Goal: Information Seeking & Learning: Learn about a topic

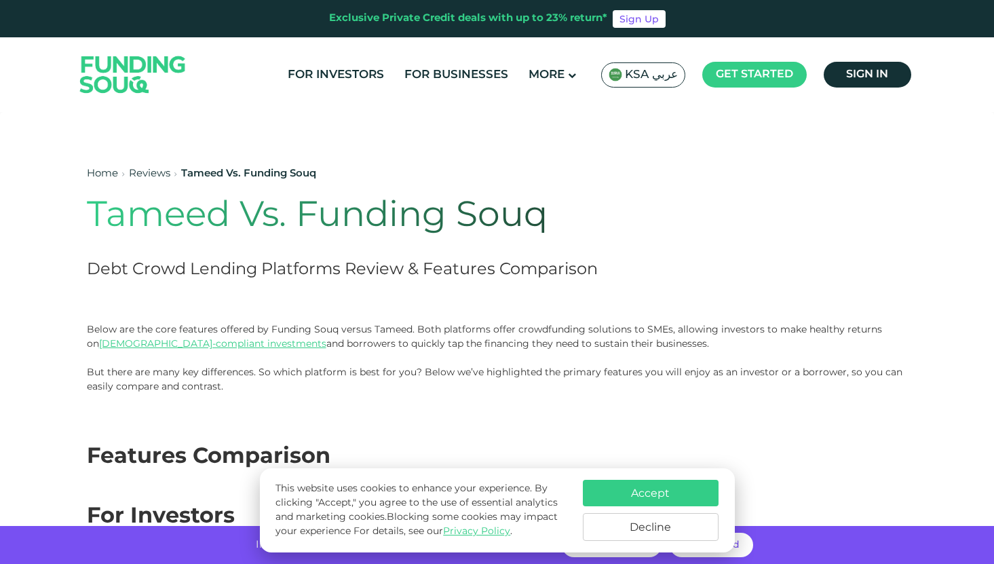
click at [626, 493] on button "Accept" at bounding box center [651, 493] width 136 height 26
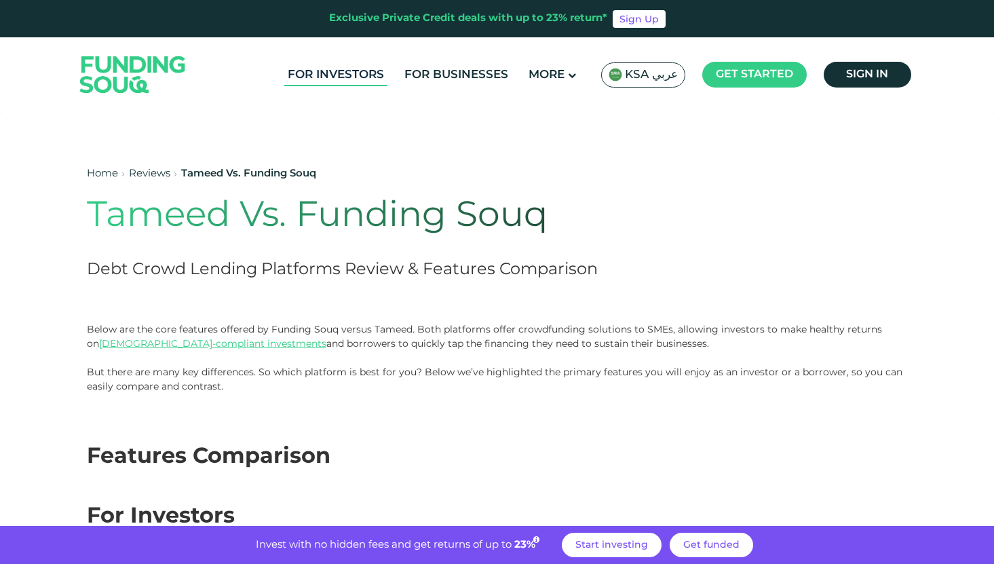
click at [354, 78] on link "For Investors" at bounding box center [335, 75] width 103 height 22
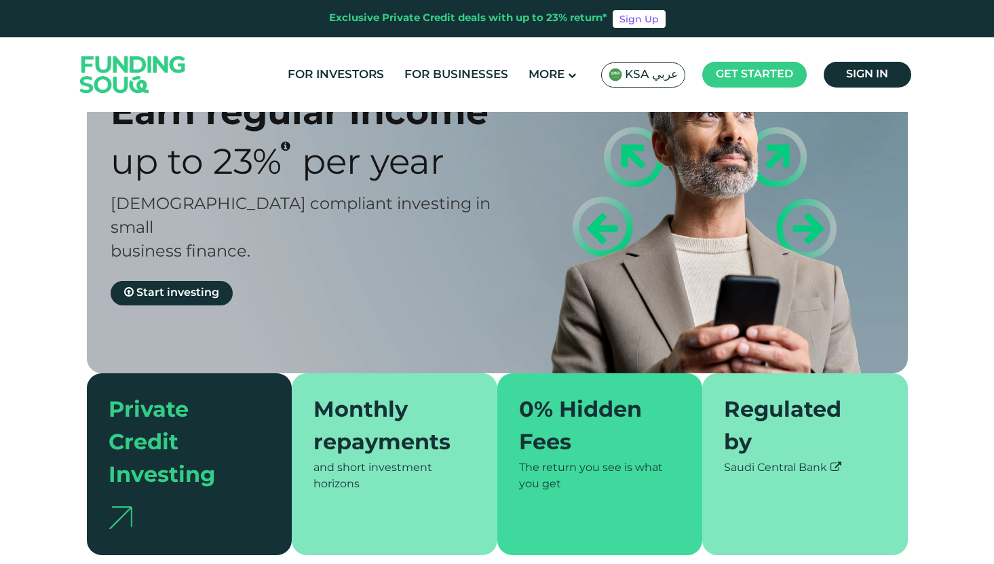
scroll to position [1, 0]
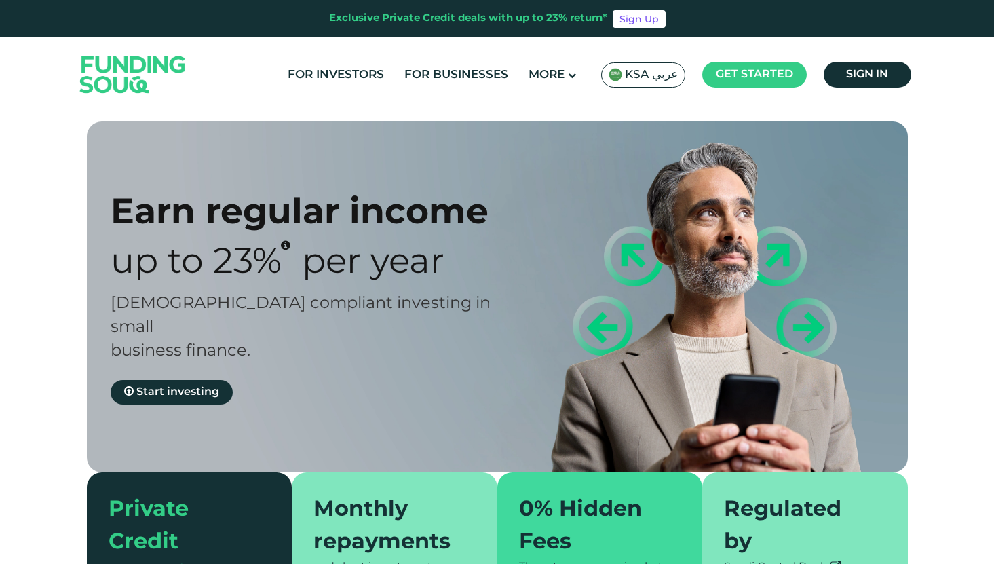
click at [669, 77] on span "KSA عربي" at bounding box center [651, 75] width 53 height 16
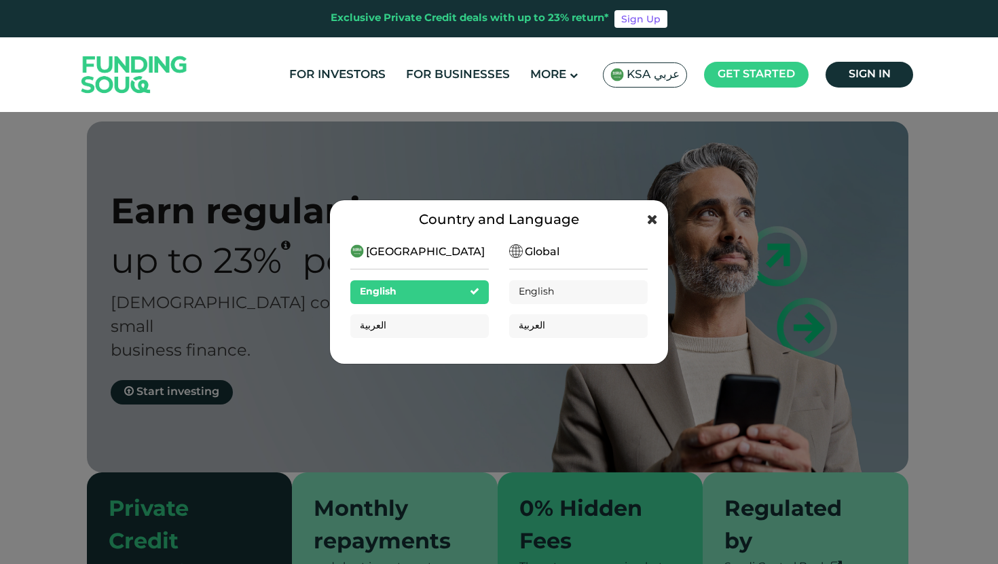
click at [655, 218] on icon at bounding box center [652, 219] width 11 height 14
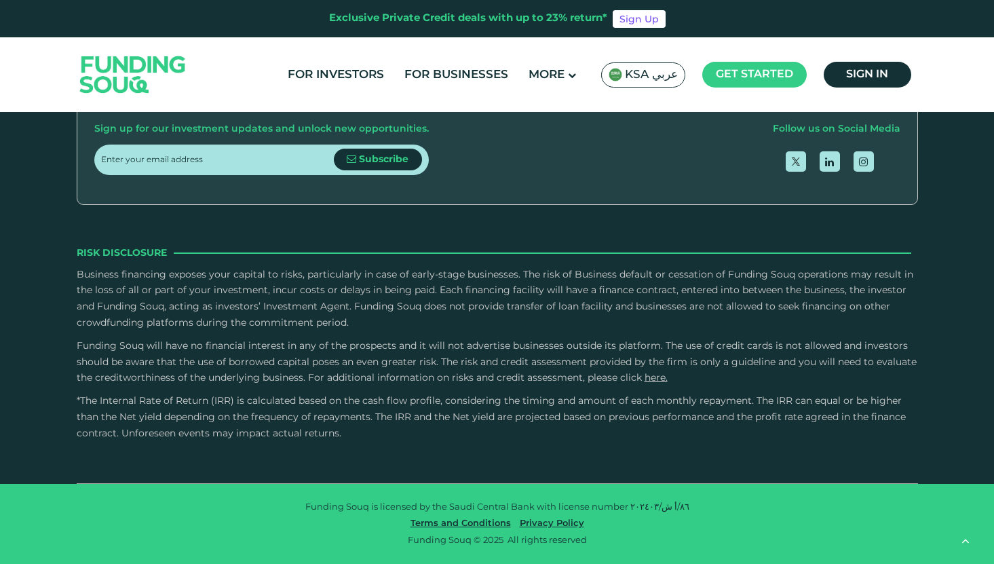
scroll to position [2663, 0]
drag, startPoint x: 528, startPoint y: 264, endPoint x: 557, endPoint y: 263, distance: 29.2
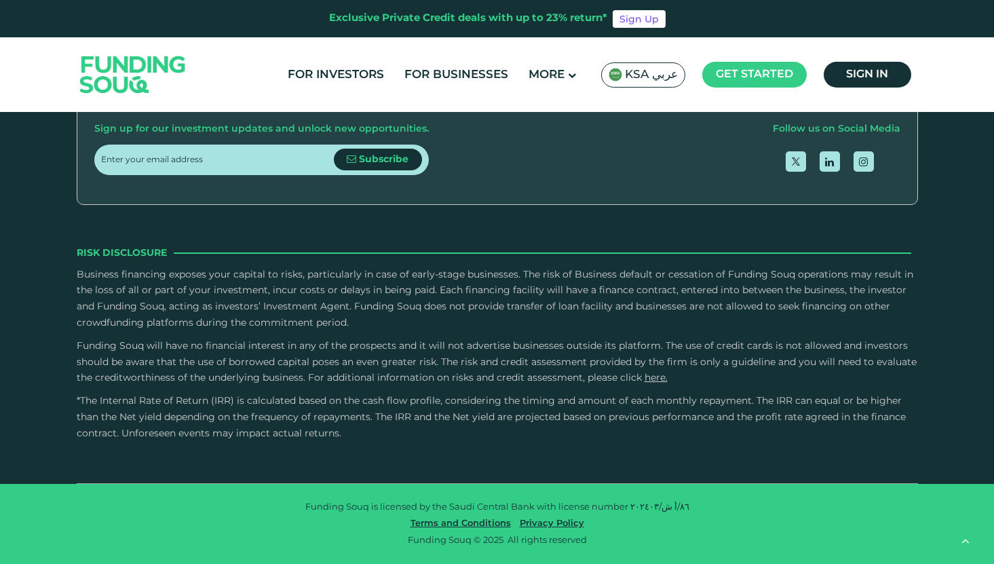
drag, startPoint x: 590, startPoint y: 261, endPoint x: 550, endPoint y: 260, distance: 40.0
type tc-range-slider "5"
drag, startPoint x: 527, startPoint y: 257, endPoint x: 582, endPoint y: 256, distance: 55.0
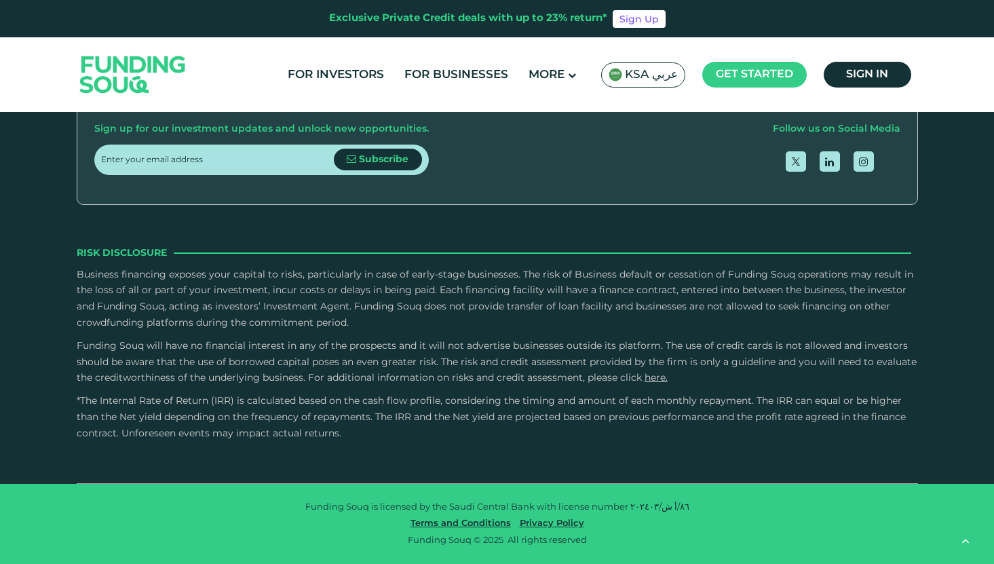
scroll to position [3136, 0]
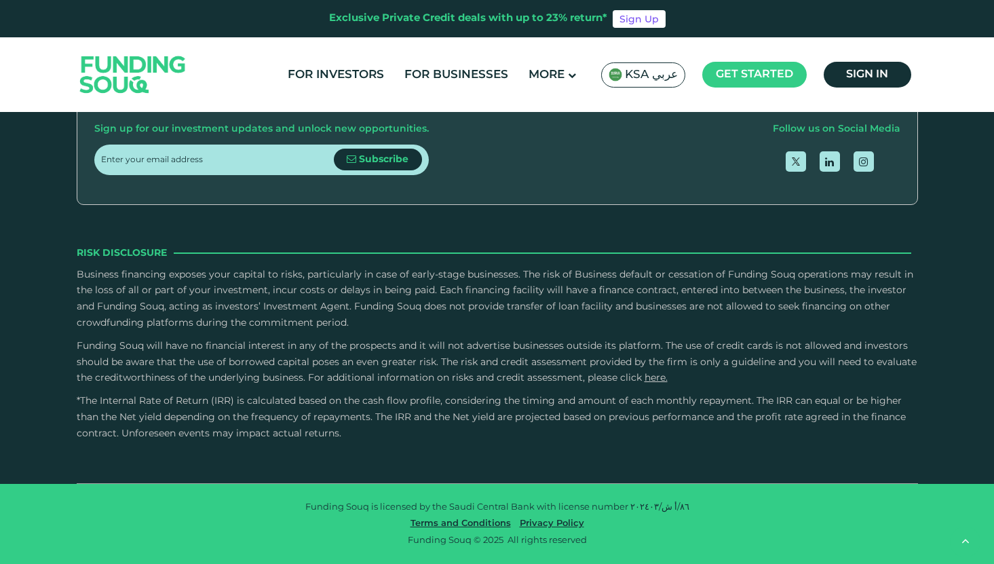
scroll to position [4439, 0]
